Goal: Information Seeking & Learning: Learn about a topic

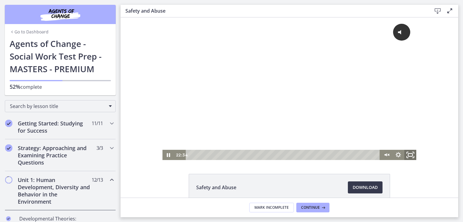
click at [409, 159] on icon "Fullscreen" at bounding box center [410, 155] width 14 height 12
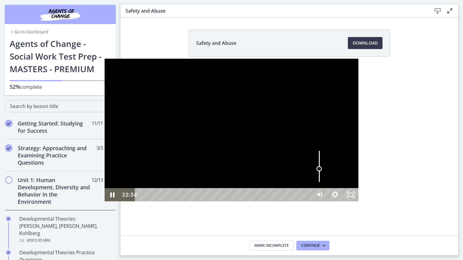
click at [327, 188] on div "Volume" at bounding box center [319, 166] width 16 height 43
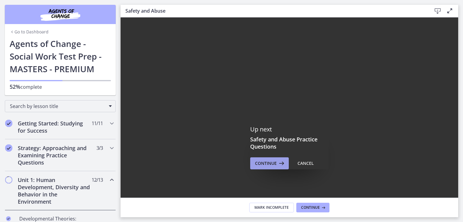
click at [274, 164] on span "Continue" at bounding box center [266, 163] width 22 height 7
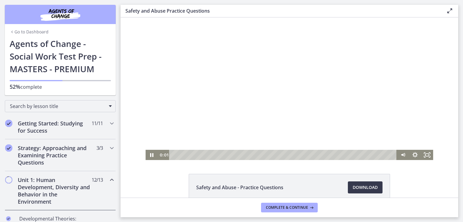
click at [270, 133] on div at bounding box center [290, 88] width 288 height 143
click at [426, 154] on rect "Fullscreen" at bounding box center [427, 155] width 4 height 3
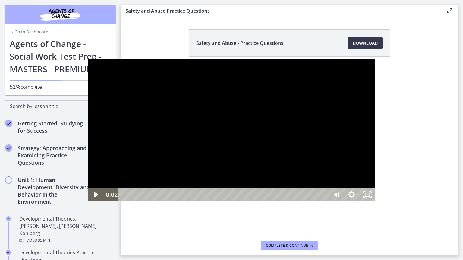
click at [272, 142] on div at bounding box center [232, 130] width 288 height 143
click at [375, 93] on div at bounding box center [232, 130] width 288 height 143
click at [355, 105] on div at bounding box center [232, 130] width 288 height 143
click at [375, 100] on div at bounding box center [232, 130] width 288 height 143
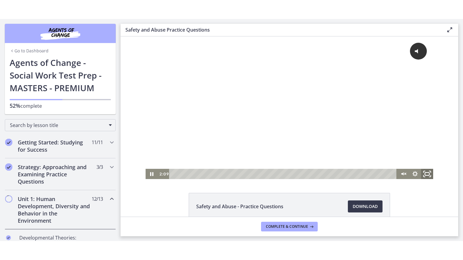
click at [423, 175] on icon "Fullscreen" at bounding box center [427, 174] width 14 height 12
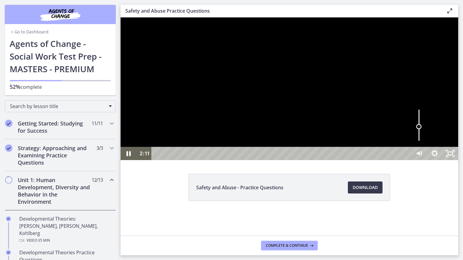
click at [427, 147] on div "Volume" at bounding box center [419, 125] width 16 height 43
click at [456, 160] on div at bounding box center [290, 88] width 338 height 143
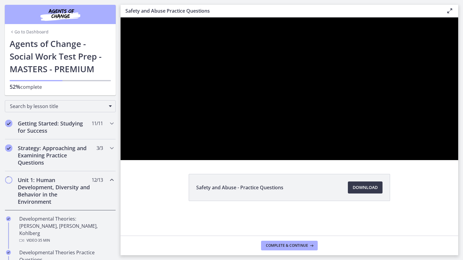
click at [456, 160] on div at bounding box center [290, 88] width 338 height 143
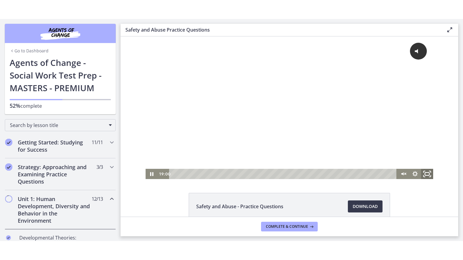
click at [424, 176] on icon "Fullscreen" at bounding box center [427, 174] width 14 height 12
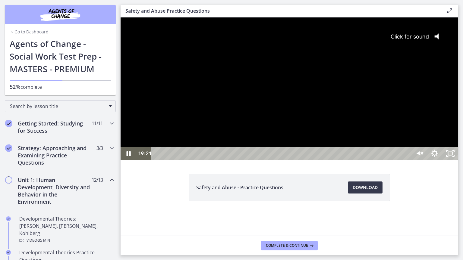
click at [458, 147] on div "Click for sound @keyframes VOLUME_SMALL_WAVE_FLASH { 0% { opacity: 0; } 33% { o…" at bounding box center [290, 82] width 338 height 130
click at [430, 143] on div at bounding box center [290, 88] width 338 height 143
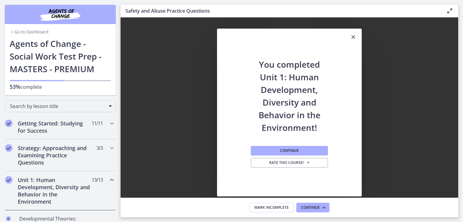
scroll to position [40, 0]
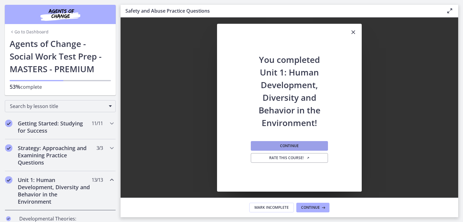
click at [314, 144] on button "Continue" at bounding box center [289, 146] width 77 height 10
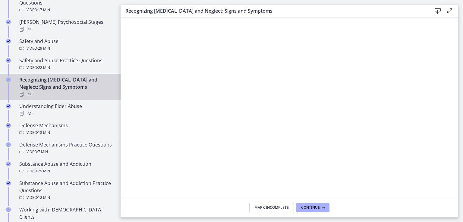
scroll to position [256, 0]
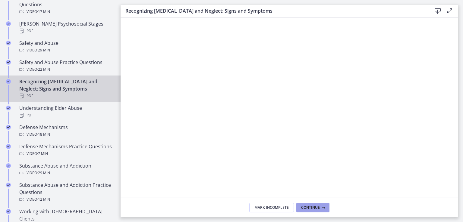
click at [319, 210] on span "Continue" at bounding box center [310, 208] width 19 height 5
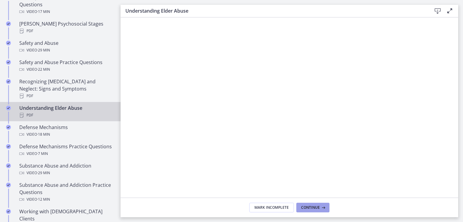
click at [319, 210] on span "Continue" at bounding box center [310, 208] width 19 height 5
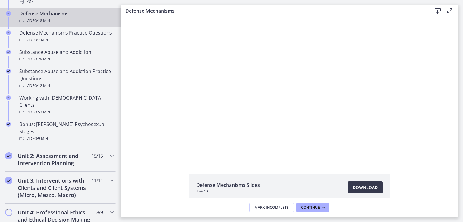
scroll to position [378, 0]
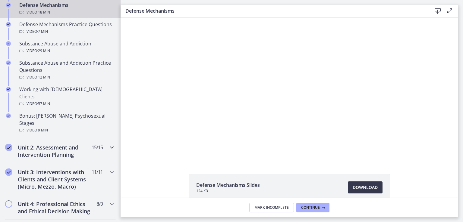
click at [112, 139] on div "Unit 2: Assessment and Intervention Planning 15 / 15 Completed" at bounding box center [60, 151] width 121 height 25
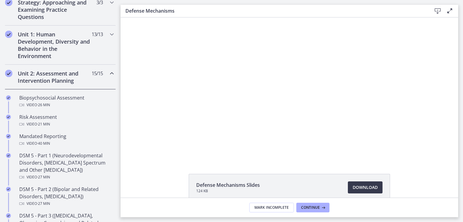
scroll to position [140, 0]
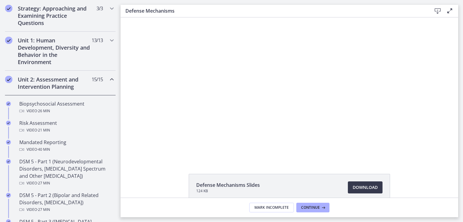
click at [108, 80] on icon "Chapters" at bounding box center [111, 79] width 7 height 7
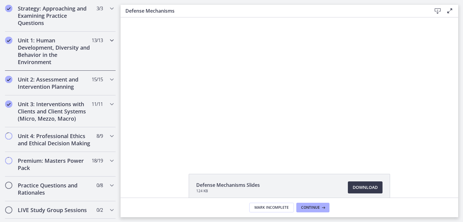
click at [108, 39] on icon "Chapters" at bounding box center [111, 40] width 7 height 7
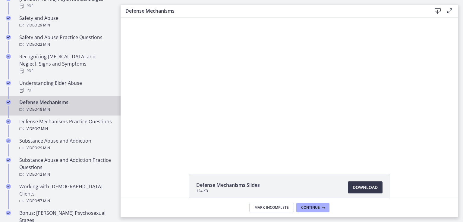
drag, startPoint x: 117, startPoint y: 65, endPoint x: 2, endPoint y: 84, distance: 117.0
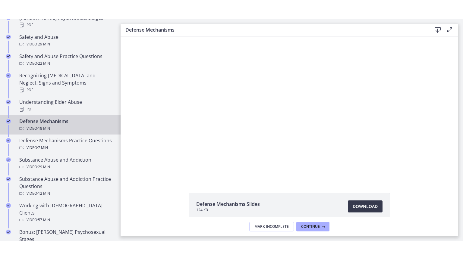
scroll to position [277, 0]
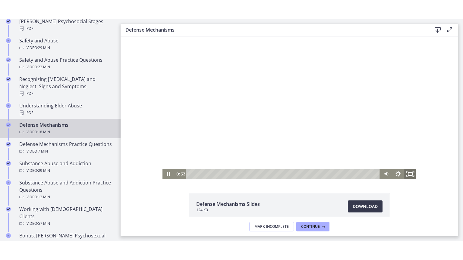
click at [404, 174] on icon "Fullscreen" at bounding box center [410, 174] width 14 height 12
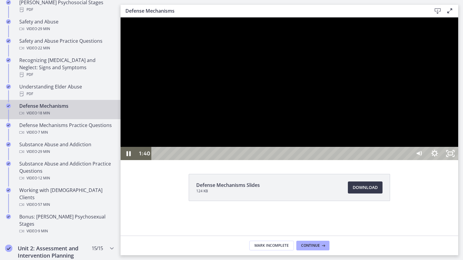
click at [425, 160] on div at bounding box center [290, 88] width 338 height 143
click at [383, 160] on div at bounding box center [290, 88] width 338 height 143
click at [368, 137] on div at bounding box center [290, 88] width 338 height 143
click at [458, 72] on div at bounding box center [290, 88] width 338 height 143
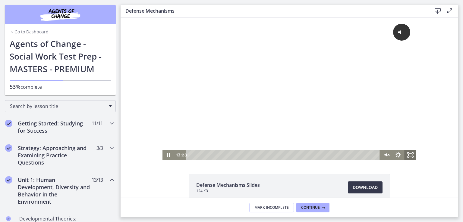
click at [407, 153] on icon "Fullscreen" at bounding box center [410, 155] width 12 height 10
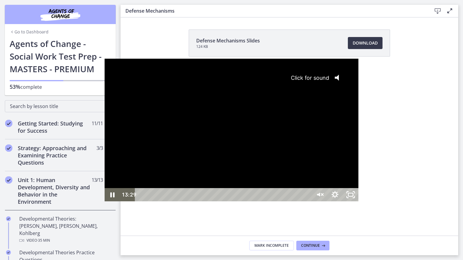
click at [330, 165] on div "Click for sound @keyframes VOLUME_SMALL_WAVE_FLASH { 0% { opacity: 0; } 33% { o…" at bounding box center [232, 124] width 254 height 130
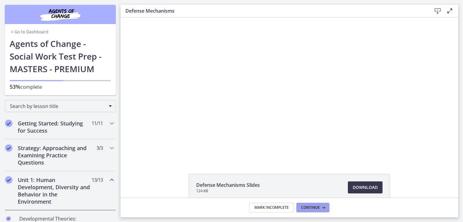
click at [314, 204] on button "Continue" at bounding box center [312, 208] width 33 height 10
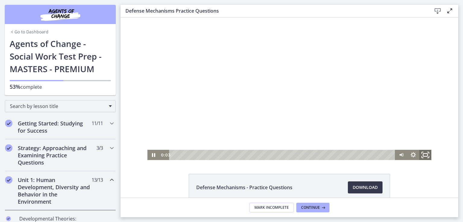
click at [419, 155] on icon "Fullscreen" at bounding box center [425, 155] width 14 height 12
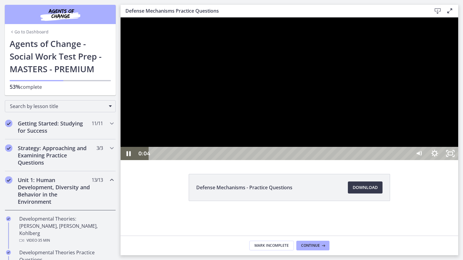
click at [453, 160] on div at bounding box center [290, 88] width 338 height 143
click at [452, 157] on div at bounding box center [290, 88] width 338 height 143
click at [458, 141] on div at bounding box center [290, 88] width 338 height 143
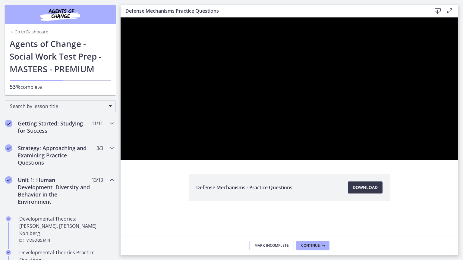
click at [458, 141] on div at bounding box center [290, 88] width 338 height 143
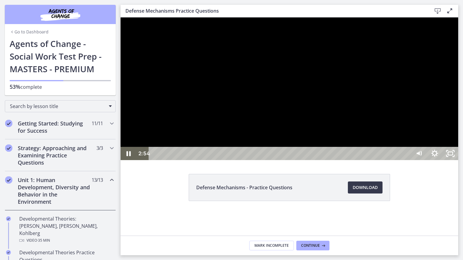
click at [458, 160] on div at bounding box center [290, 88] width 338 height 143
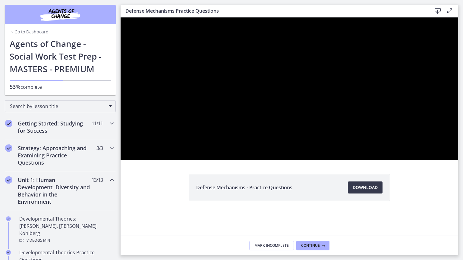
click at [458, 160] on div at bounding box center [290, 88] width 338 height 143
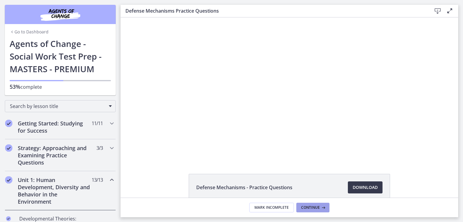
click at [317, 208] on span "Continue" at bounding box center [310, 208] width 19 height 5
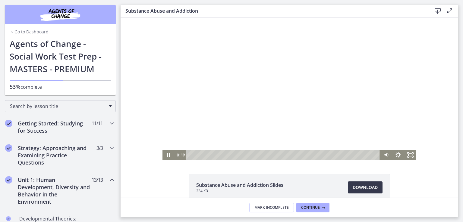
click at [251, 78] on div at bounding box center [289, 88] width 254 height 143
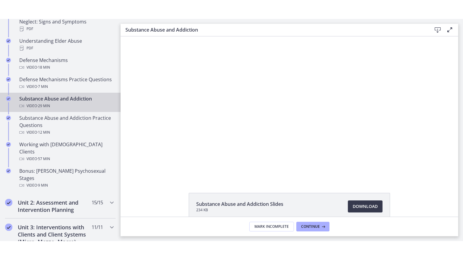
scroll to position [341, 0]
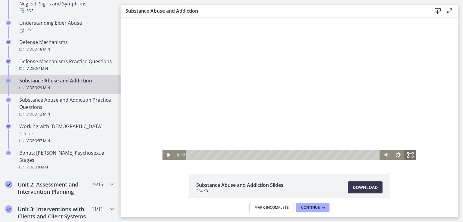
click at [411, 153] on icon "Fullscreen" at bounding box center [410, 155] width 12 height 10
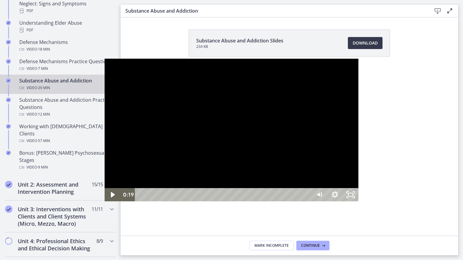
click at [359, 149] on div at bounding box center [232, 130] width 254 height 143
click at [333, 124] on div at bounding box center [232, 130] width 254 height 143
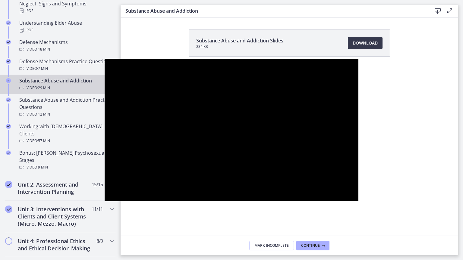
click at [333, 124] on div at bounding box center [232, 130] width 254 height 143
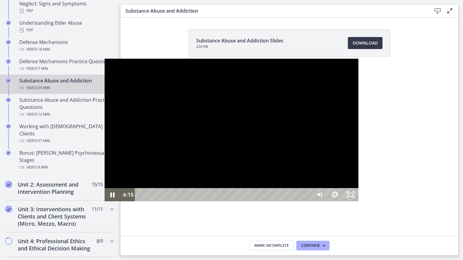
click at [191, 159] on div at bounding box center [232, 130] width 254 height 143
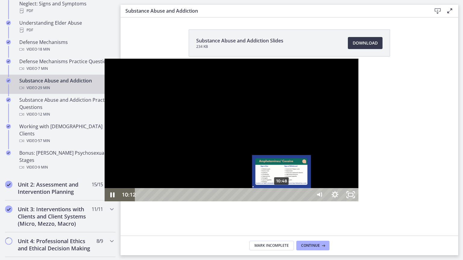
click at [178, 202] on div "10:48" at bounding box center [224, 194] width 167 height 13
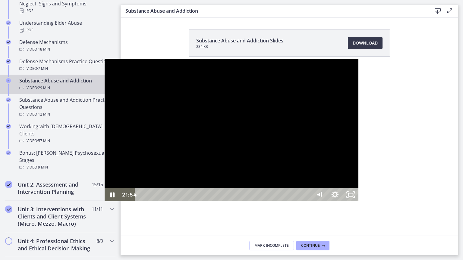
click at [201, 202] on div at bounding box center [232, 130] width 254 height 143
